Goal: Transaction & Acquisition: Obtain resource

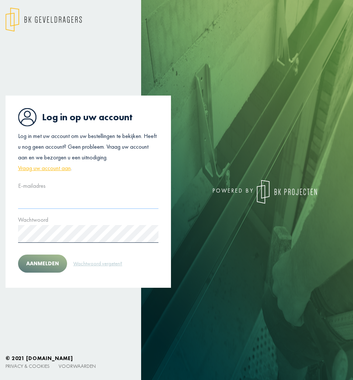
click at [76, 205] on input "text" at bounding box center [88, 200] width 141 height 18
type input "**********"
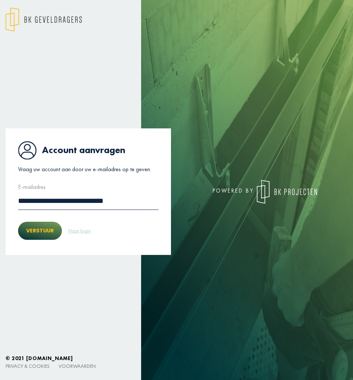
click at [34, 232] on button "Verstuur" at bounding box center [40, 231] width 44 height 18
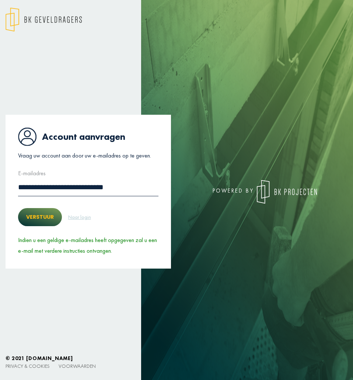
click at [49, 218] on button "Verstuur" at bounding box center [40, 217] width 44 height 18
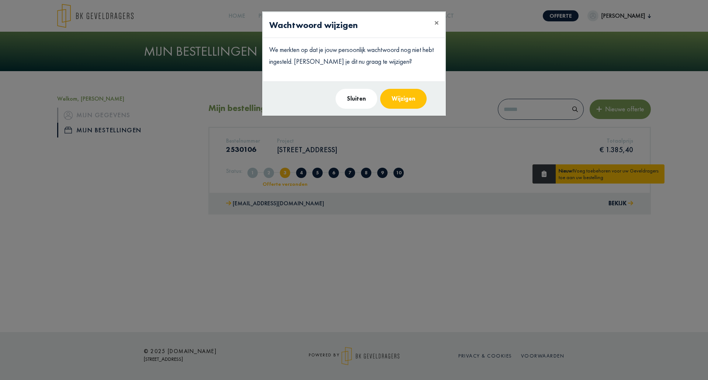
click at [412, 97] on button "Wijzigen" at bounding box center [403, 99] width 46 height 20
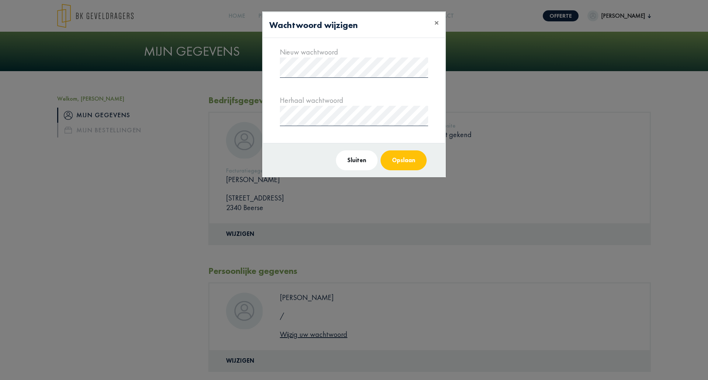
click at [402, 167] on button "Opslaan" at bounding box center [404, 160] width 46 height 20
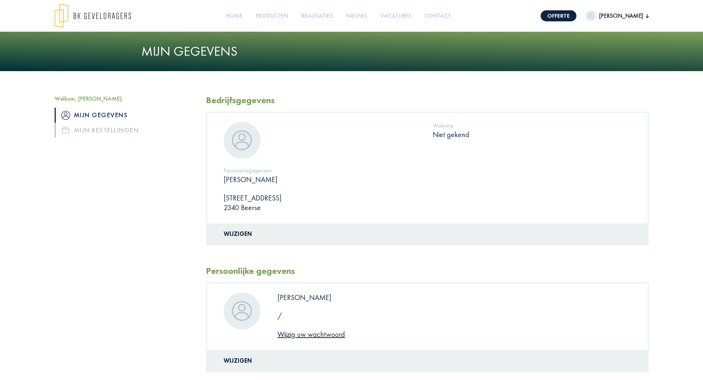
click at [150, 197] on div "Welkom, Brett Mijn gegevens Mijn bestellingen" at bounding box center [124, 235] width 151 height 280
click at [72, 135] on link "Mijn bestellingen" at bounding box center [125, 130] width 140 height 15
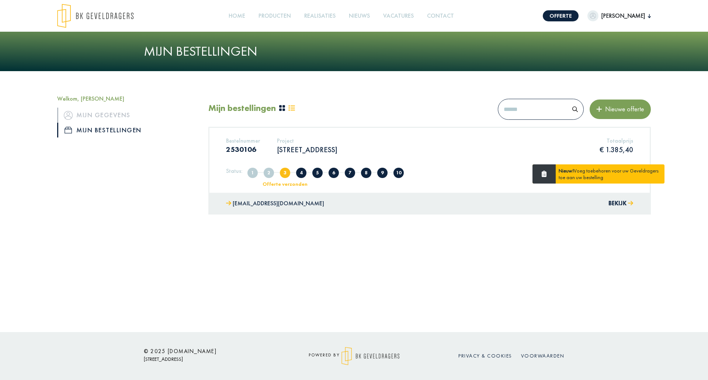
click at [558, 209] on div "jelle@bkgeveldragers.be Bekijk" at bounding box center [429, 204] width 440 height 22
click at [634, 211] on div "jelle@bkgeveldragers.be Bekijk" at bounding box center [429, 204] width 440 height 22
click at [616, 209] on button "Bekijk" at bounding box center [621, 203] width 25 height 11
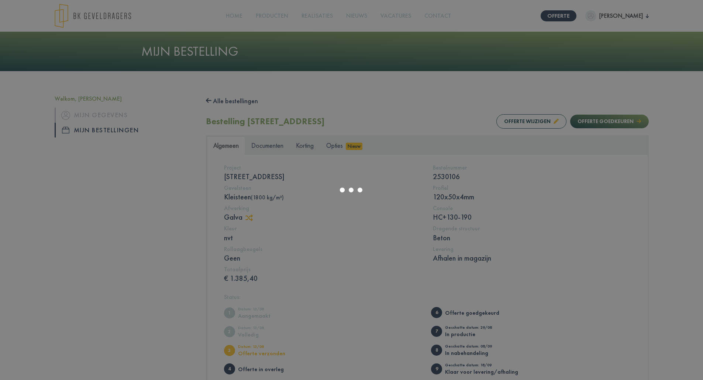
click at [122, 200] on div at bounding box center [351, 190] width 703 height 380
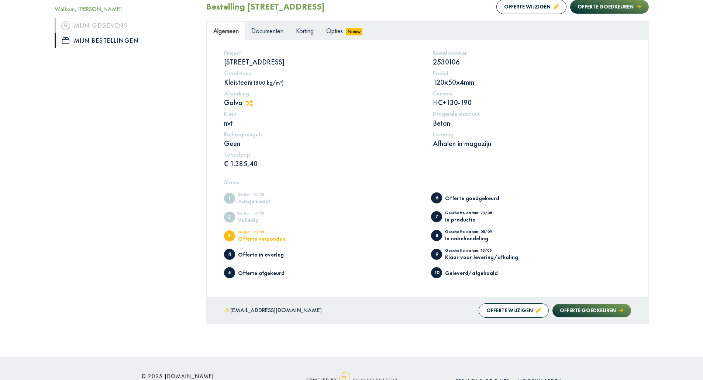
scroll to position [103, 0]
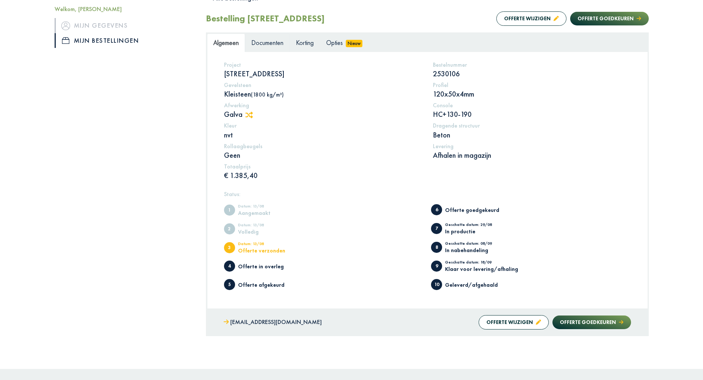
click at [257, 49] on link "Documenten" at bounding box center [267, 43] width 45 height 18
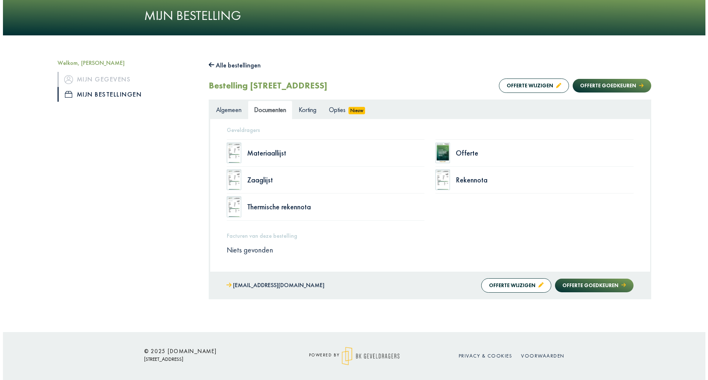
scroll to position [36, 0]
click at [469, 157] on div "Offerte" at bounding box center [542, 152] width 178 height 7
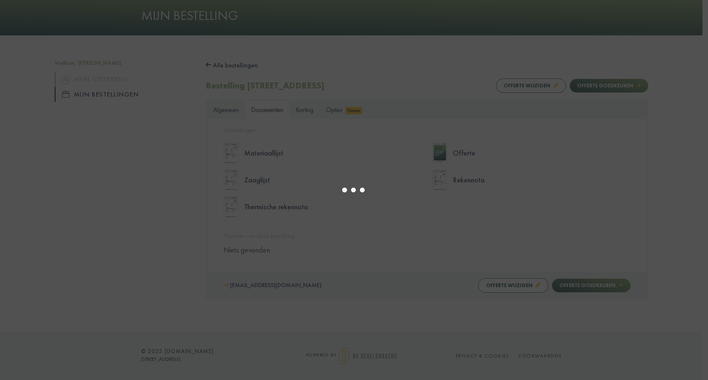
select select "******"
type input "*"
select select "****"
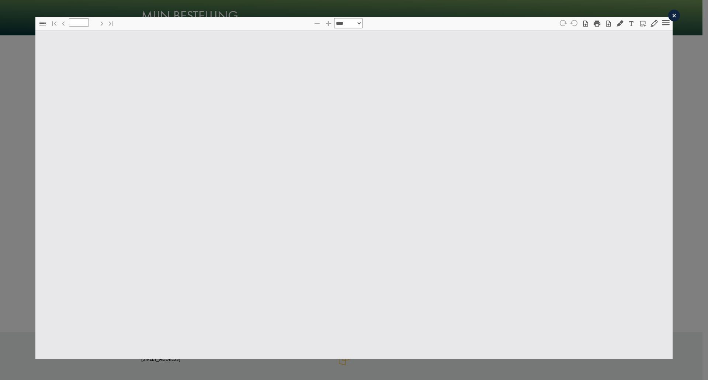
type input "*"
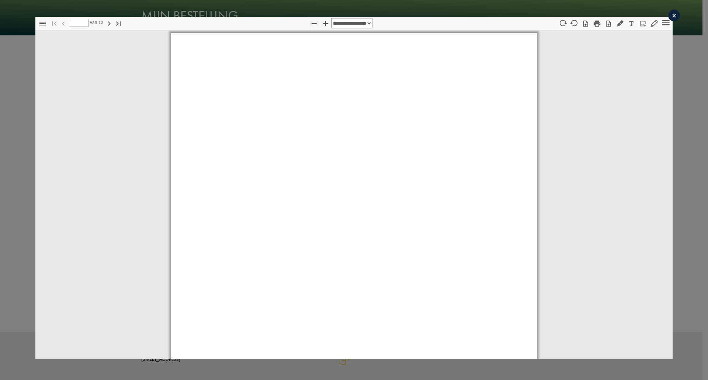
scroll to position [4, 0]
select select "****"
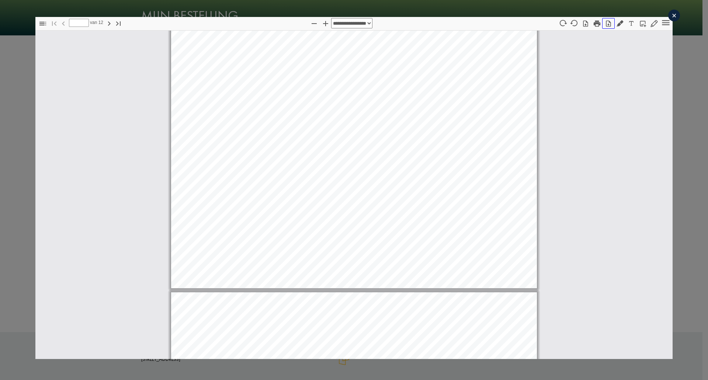
click at [605, 24] on icon "button" at bounding box center [608, 23] width 7 height 7
